Goal: Check status: Check status

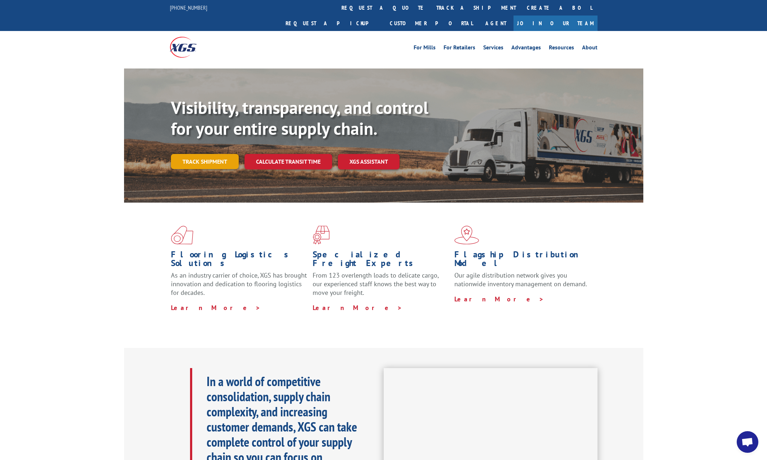
click at [206, 154] on link "Track shipment" at bounding box center [205, 161] width 68 height 15
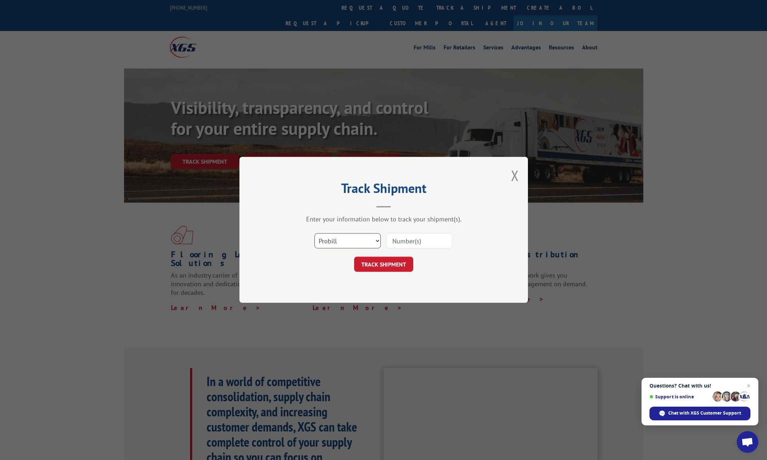
click at [335, 244] on select "Select category... Probill BOL PO" at bounding box center [347, 241] width 66 height 15
select select "bol"
click at [314, 234] on select "Select category... Probill BOL PO" at bounding box center [347, 241] width 66 height 15
click at [403, 241] on input at bounding box center [419, 241] width 66 height 15
paste input "7049046"
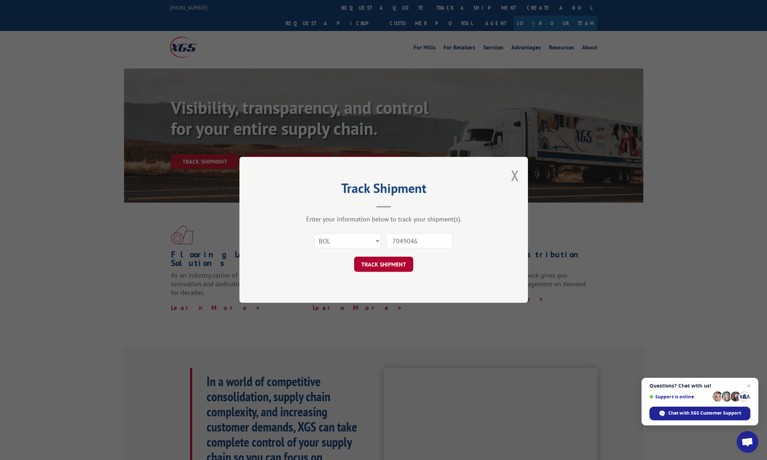
type input "7049046"
click at [401, 258] on button "TRACK SHIPMENT" at bounding box center [383, 264] width 59 height 15
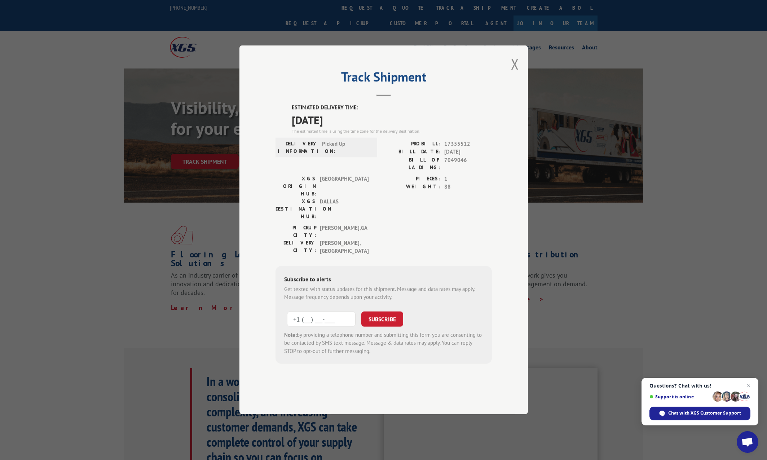
click at [329, 311] on input "+1 (___) ___-____" at bounding box center [321, 318] width 68 height 15
type input "[PHONE_NUMBER]"
click at [386, 311] on button "SUBSCRIBE" at bounding box center [382, 318] width 42 height 15
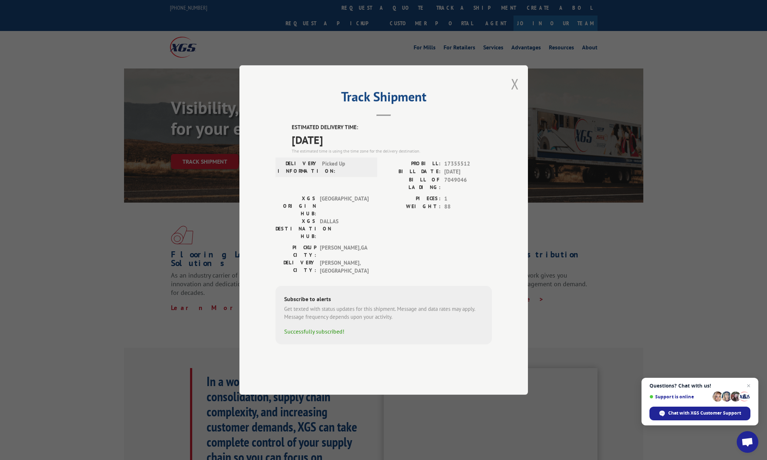
click at [513, 93] on button "Close modal" at bounding box center [515, 83] width 8 height 19
